Goal: Transaction & Acquisition: Purchase product/service

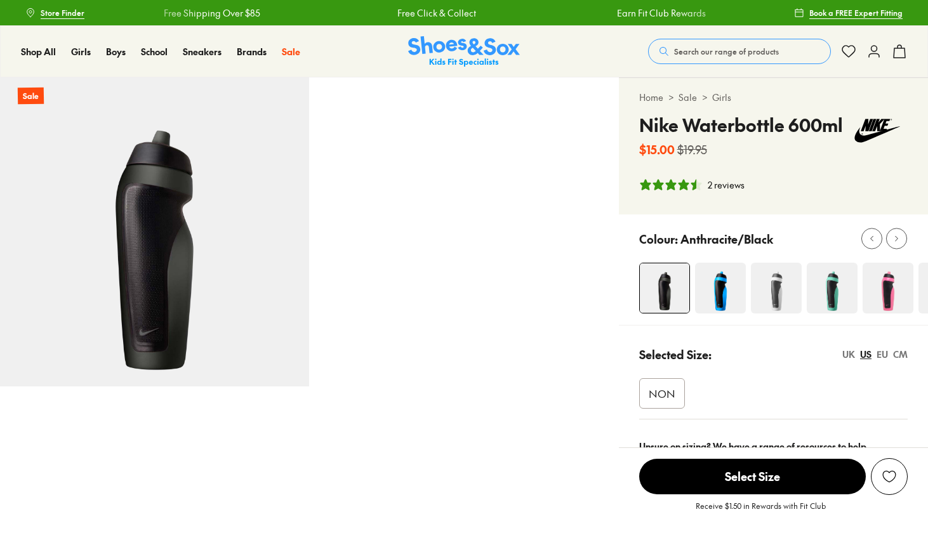
select select "*"
click at [898, 53] on icon at bounding box center [899, 51] width 15 height 15
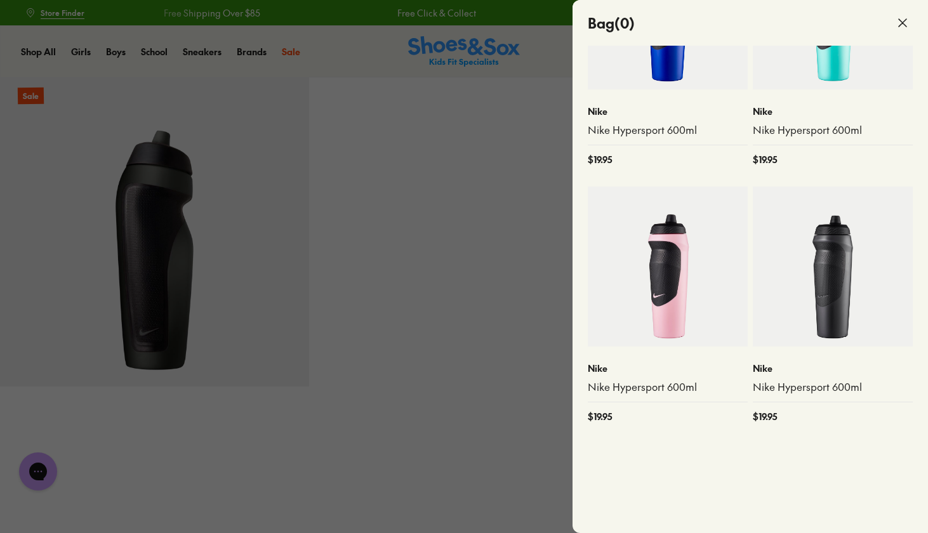
scroll to position [359, 0]
click at [897, 19] on icon at bounding box center [902, 22] width 15 height 15
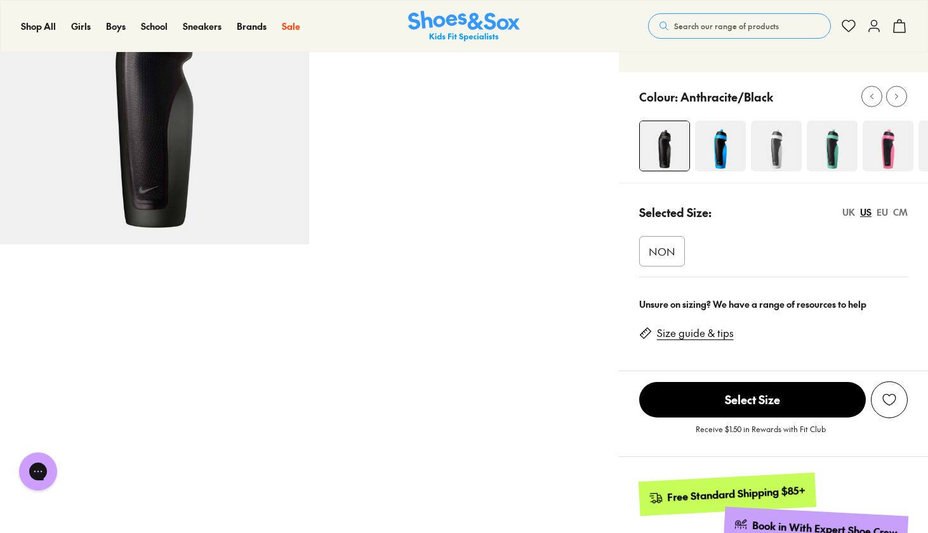
scroll to position [130, 1]
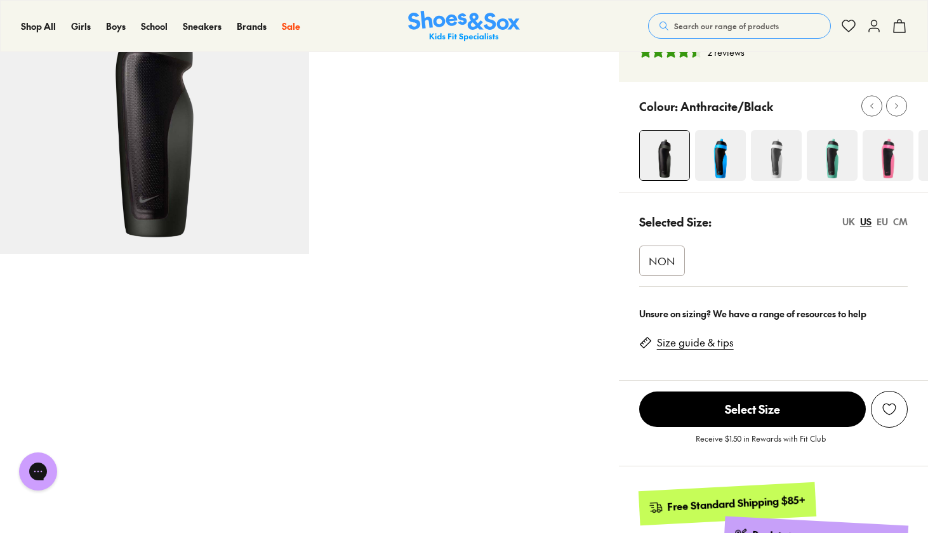
click at [742, 413] on span "Select Size" at bounding box center [753, 410] width 227 height 36
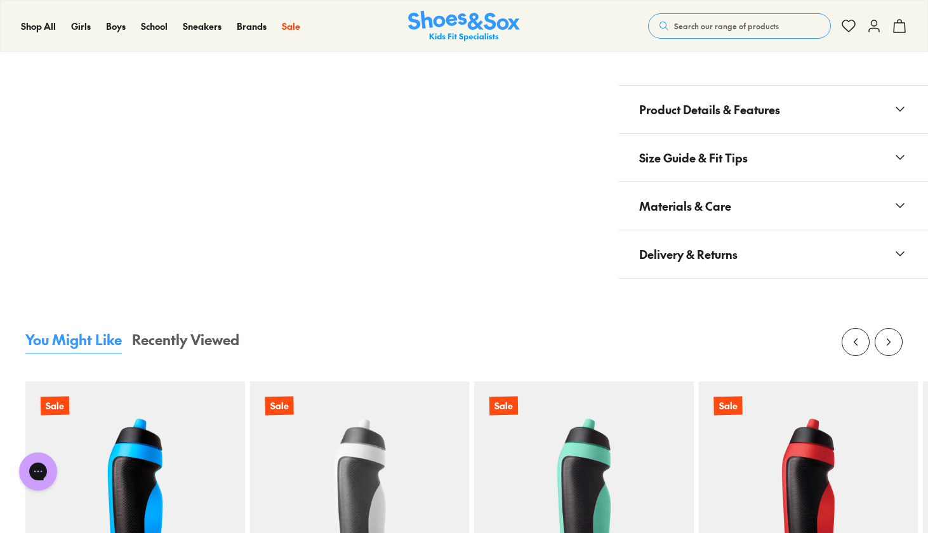
scroll to position [721, 0]
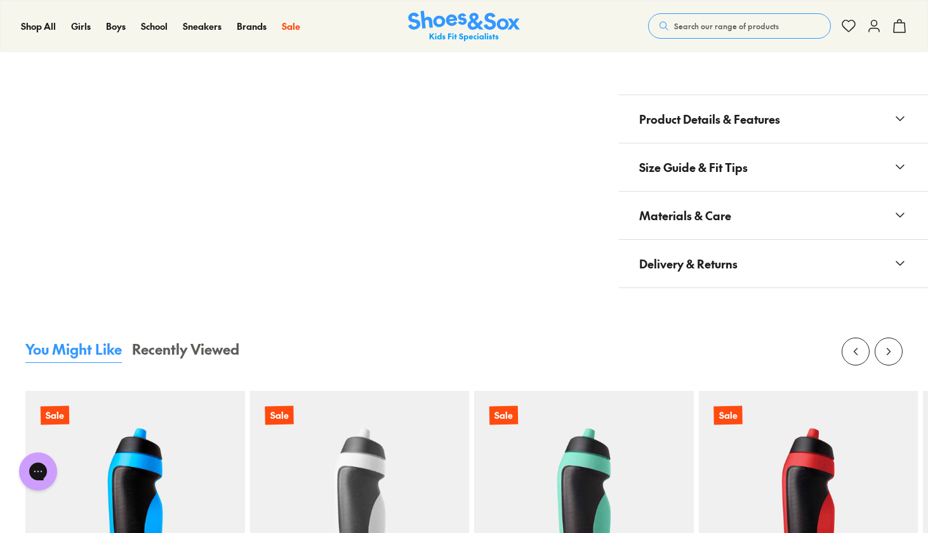
click at [703, 259] on span "Delivery & Returns" at bounding box center [689, 263] width 98 height 37
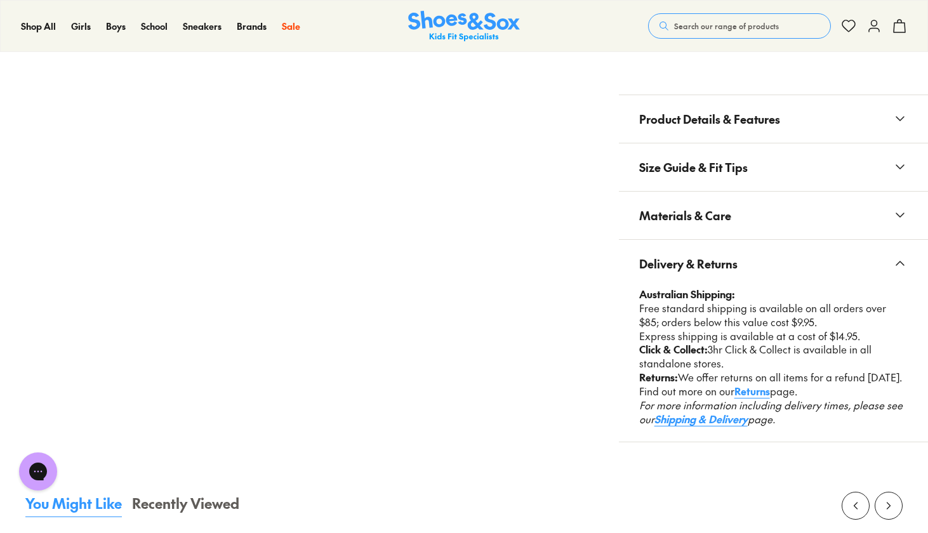
click at [698, 269] on span "Delivery & Returns" at bounding box center [689, 263] width 98 height 37
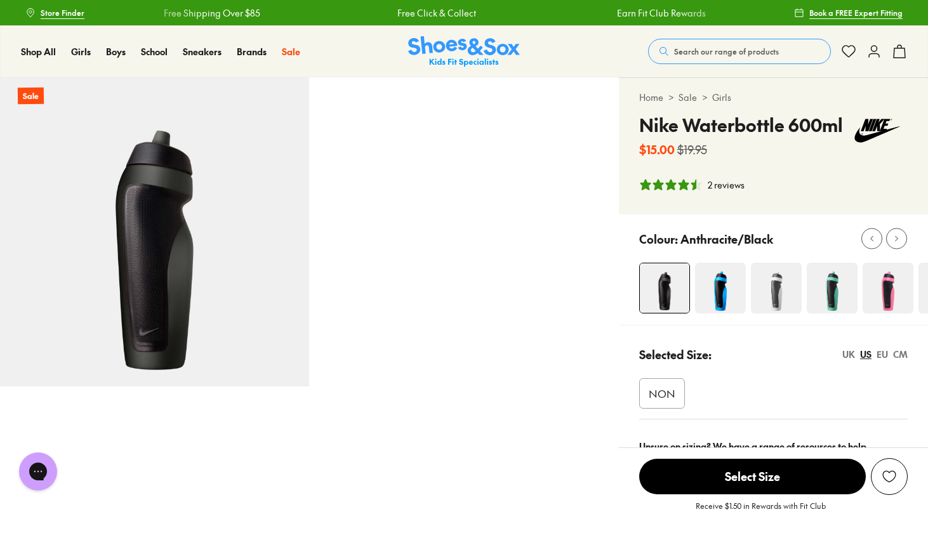
scroll to position [0, 0]
click at [898, 50] on icon at bounding box center [899, 51] width 15 height 15
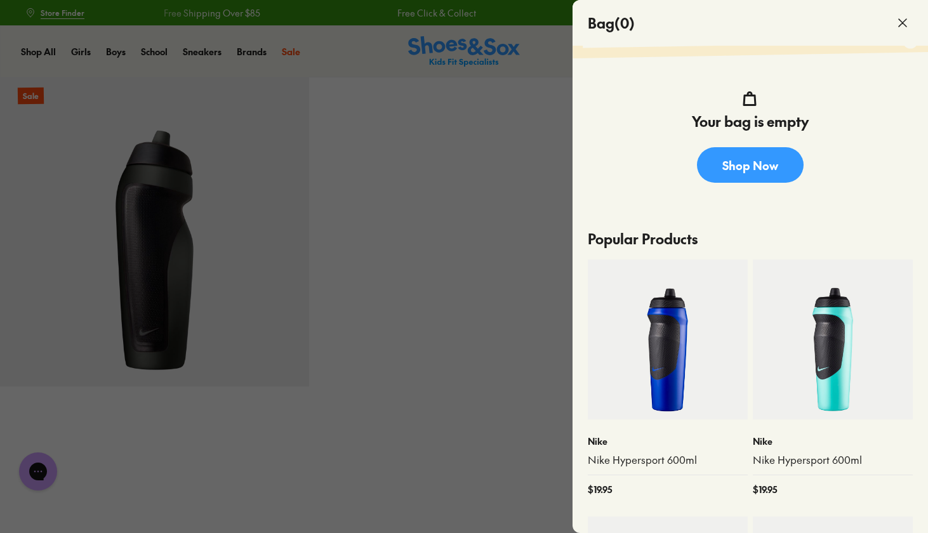
scroll to position [59, 0]
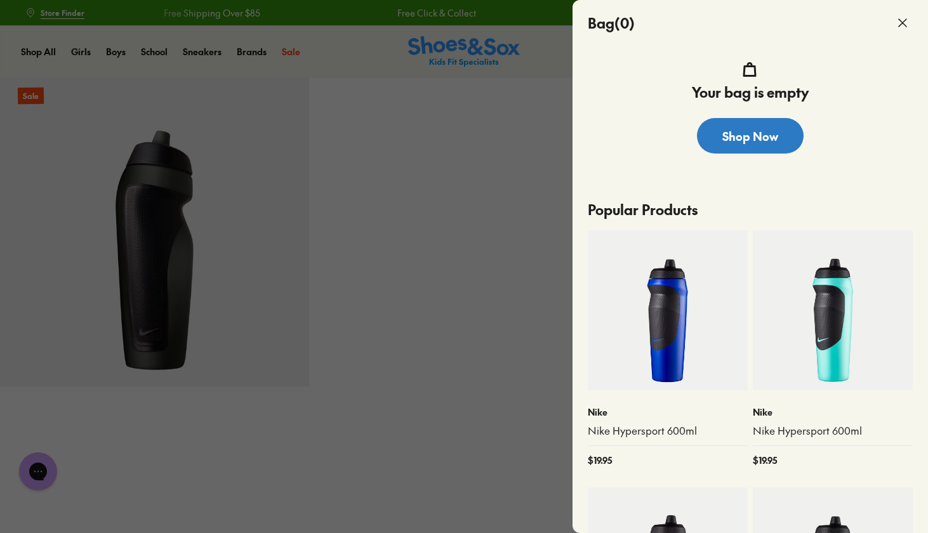
click at [766, 131] on link "Shop Now" at bounding box center [750, 136] width 107 height 36
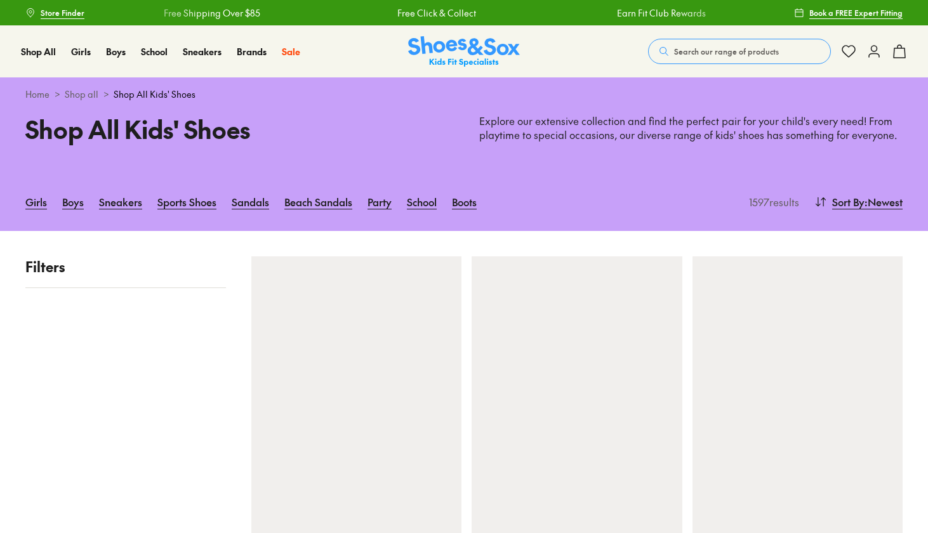
click at [720, 53] on span "Search our range of products" at bounding box center [726, 51] width 105 height 11
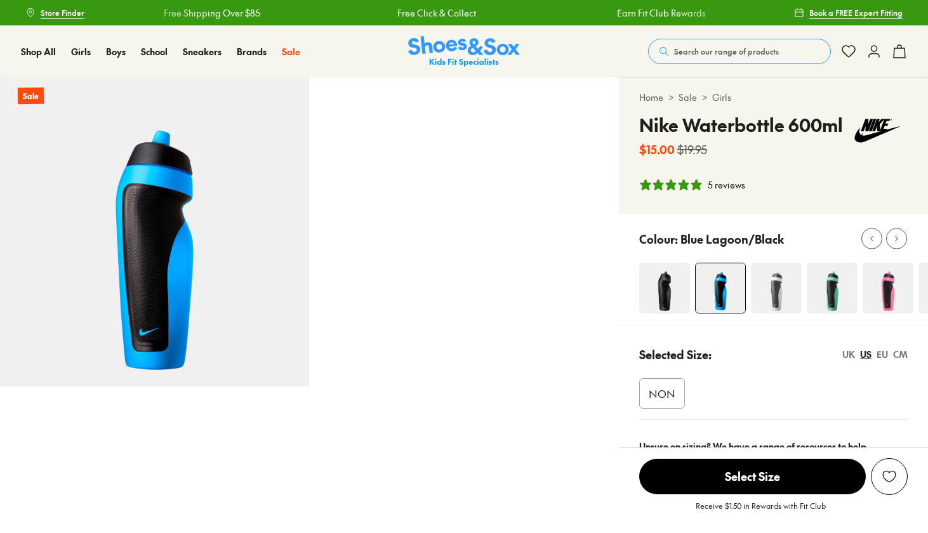
select select "*"
click at [668, 281] on img at bounding box center [665, 288] width 51 height 51
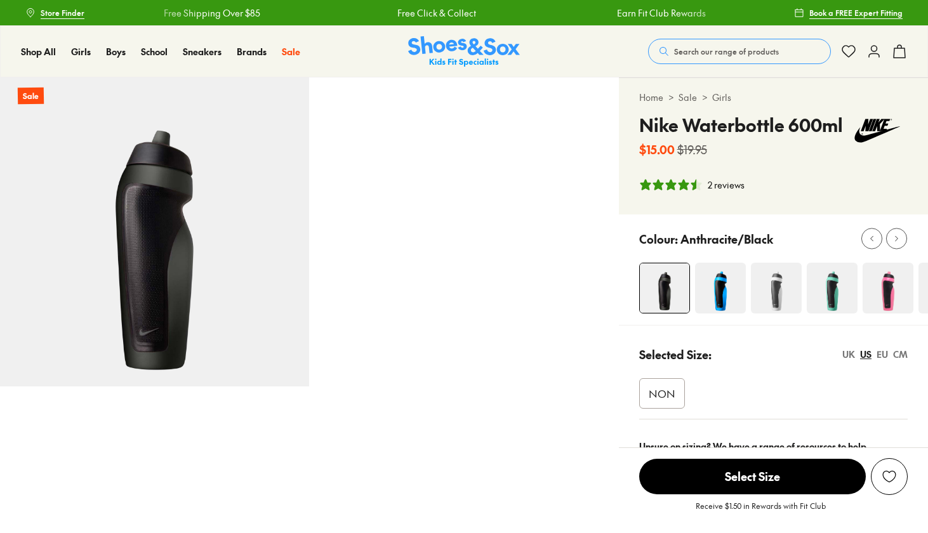
select select "*"
click at [662, 389] on span "NON" at bounding box center [662, 393] width 27 height 15
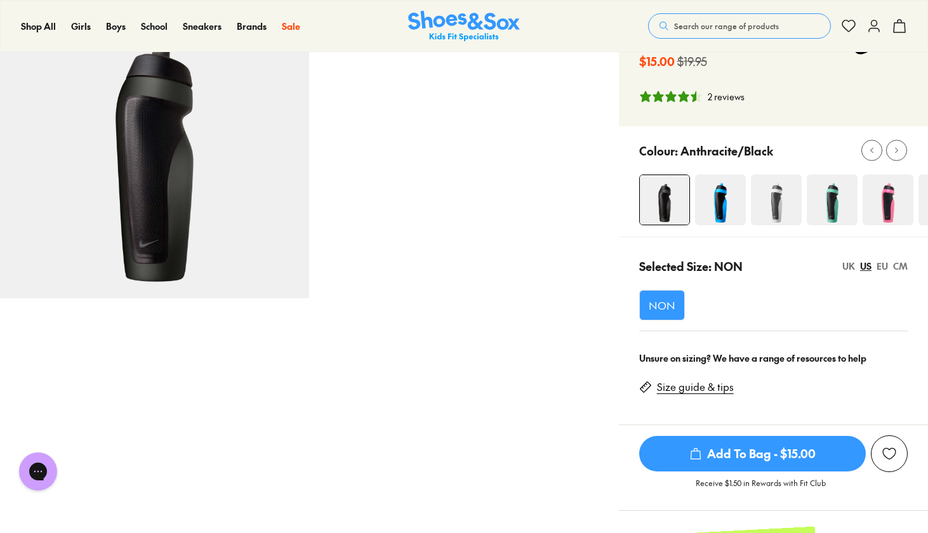
scroll to position [116, 0]
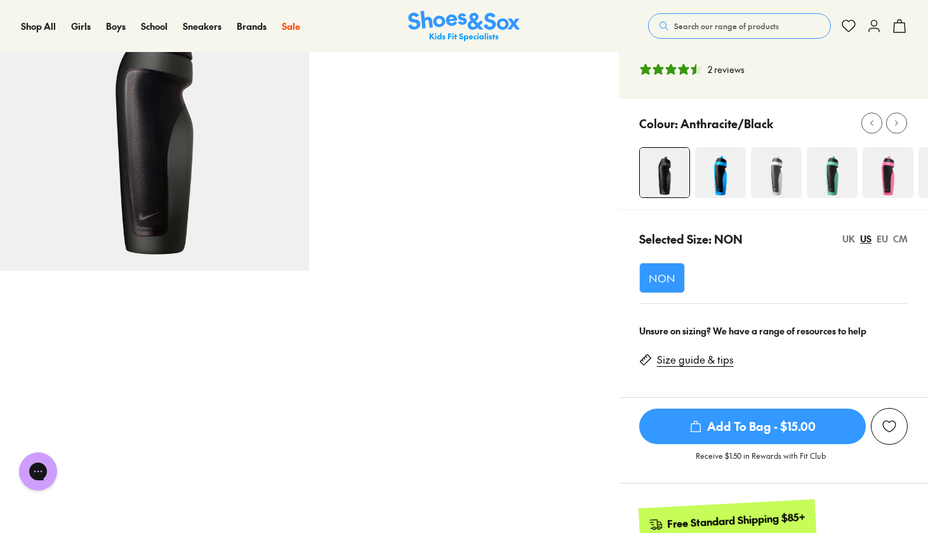
click at [725, 426] on span "Add To Bag - $15.00" at bounding box center [753, 427] width 227 height 36
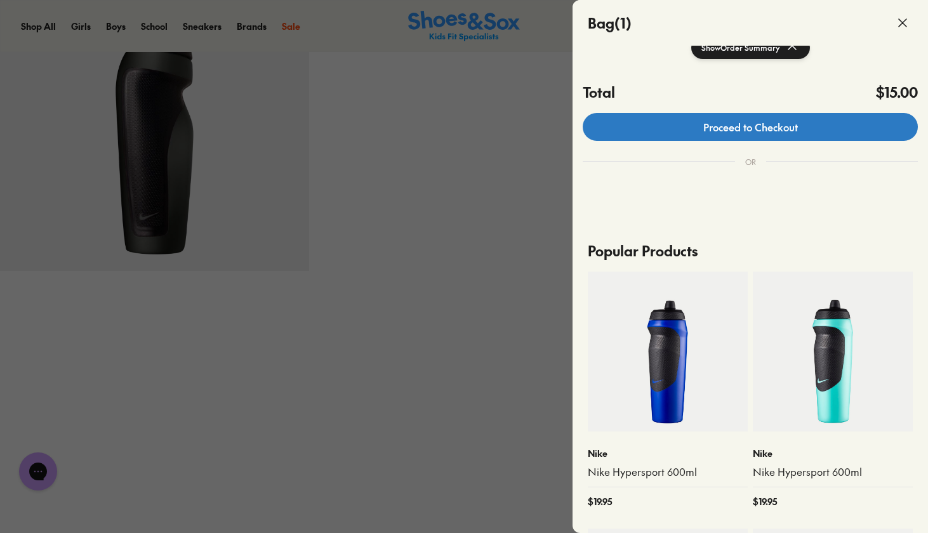
scroll to position [232, 0]
click at [789, 123] on link "Proceed to Checkout" at bounding box center [750, 127] width 335 height 28
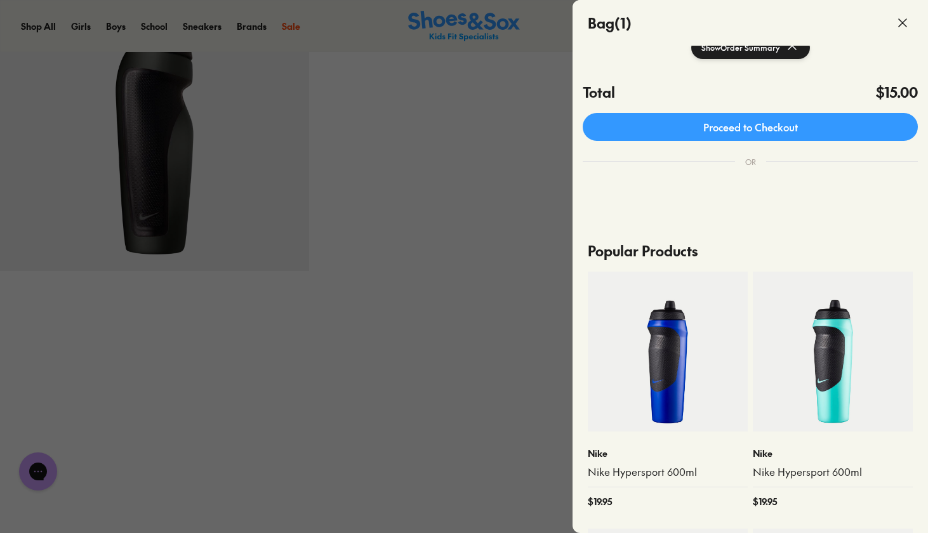
click at [908, 21] on icon at bounding box center [902, 22] width 15 height 15
